Goal: Transaction & Acquisition: Purchase product/service

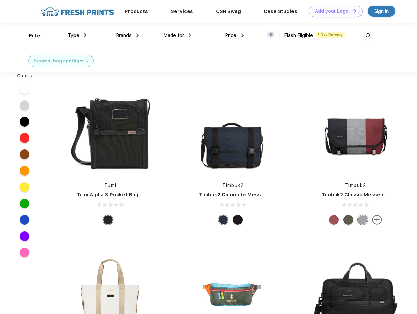
click at [333, 11] on link "Add your Logo Design Tool" at bounding box center [336, 11] width 54 height 11
click at [0, 0] on div "Design Tool" at bounding box center [0, 0] width 0 height 0
click at [351, 11] on link "Add your Logo Design Tool" at bounding box center [336, 11] width 54 height 11
click at [31, 36] on div "Filter" at bounding box center [35, 36] width 13 height 8
click at [77, 35] on span "Type" at bounding box center [73, 35] width 11 height 6
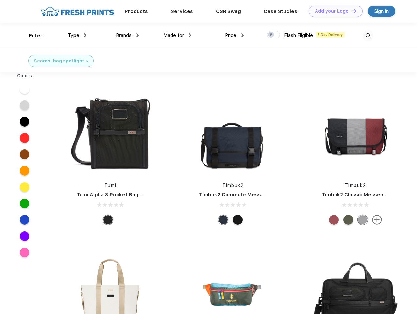
click at [127, 35] on span "Brands" at bounding box center [124, 35] width 16 height 6
click at [178, 35] on span "Made for" at bounding box center [173, 35] width 21 height 6
click at [235, 35] on span "Price" at bounding box center [230, 35] width 11 height 6
click at [274, 35] on div at bounding box center [273, 34] width 13 height 7
click at [272, 35] on input "checkbox" at bounding box center [269, 33] width 4 height 4
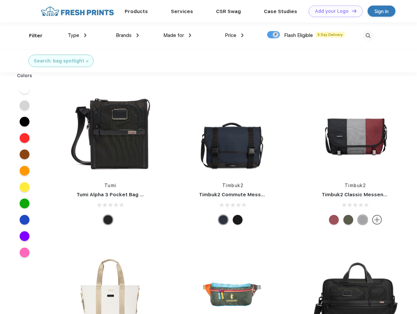
click at [368, 36] on img at bounding box center [368, 35] width 11 height 11
